Goal: Find specific page/section: Find specific page/section

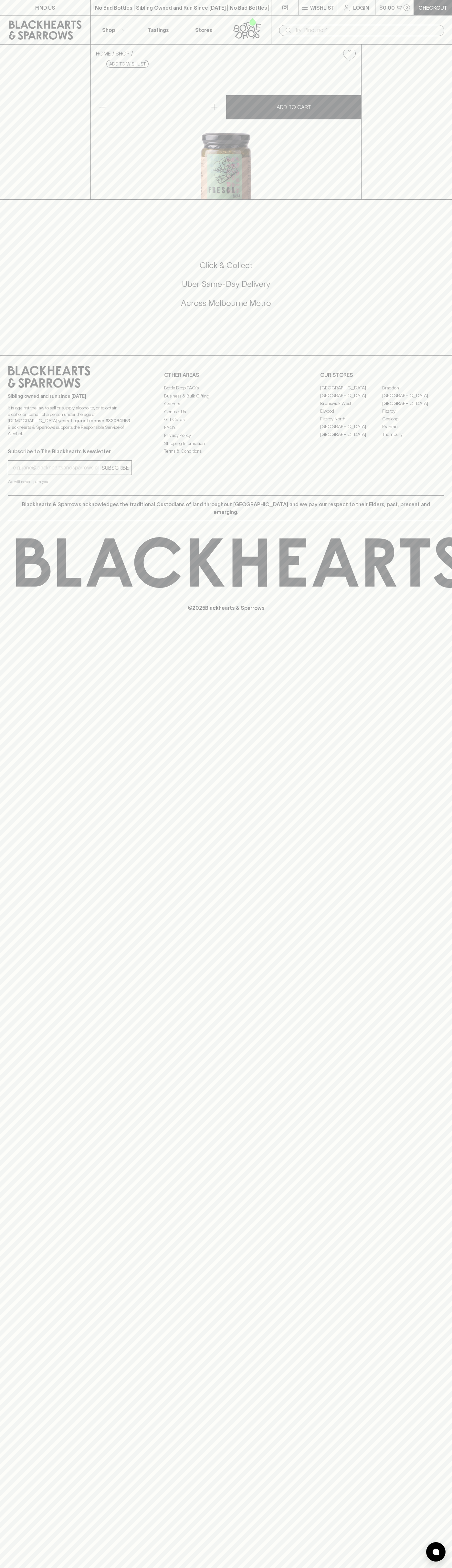
click at [439, 24] on div "​" at bounding box center [361, 30] width 165 height 12
click at [451, 1239] on div "FIND US | No Bad Bottles | Sibling Owned and Run Since 2006 | No Bad Bottles | …" at bounding box center [226, 784] width 452 height 1568
click at [339, 1567] on html "FIND US | No Bad Bottles | Sibling Owned and Run Since 2006 | No Bad Bottles | …" at bounding box center [226, 784] width 452 height 1568
click at [0, 378] on div "FIND US | No Bad Bottles | Sibling Owned and Run Since 2006 | No Bad Bottles | …" at bounding box center [226, 784] width 452 height 1568
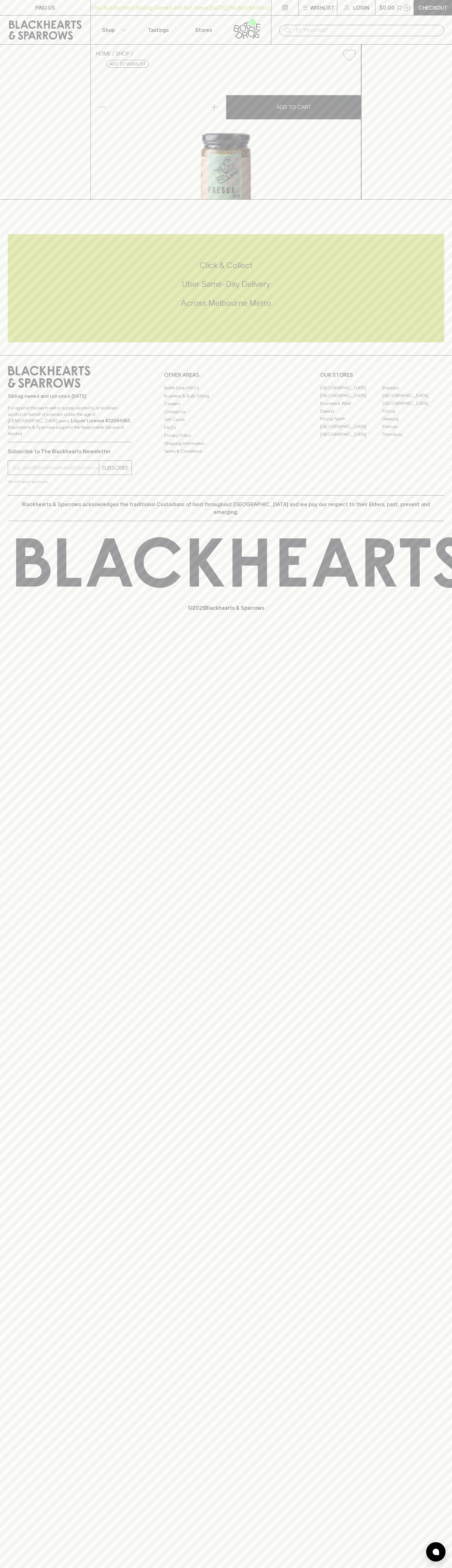
click at [351, 399] on link "[GEOGRAPHIC_DATA]" at bounding box center [351, 395] width 62 height 8
